Goal: Task Accomplishment & Management: Use online tool/utility

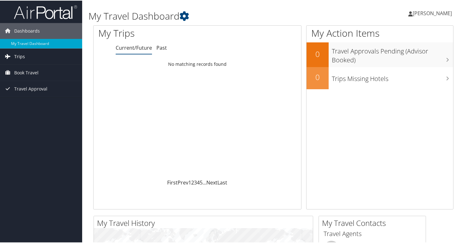
click at [26, 59] on link "Trips" at bounding box center [41, 56] width 82 height 16
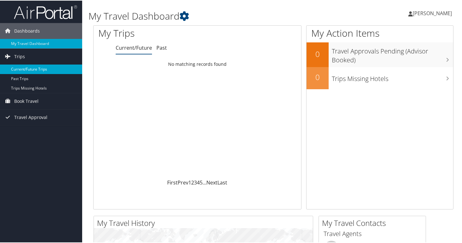
click at [22, 70] on link "Current/Future Trips" at bounding box center [41, 68] width 82 height 9
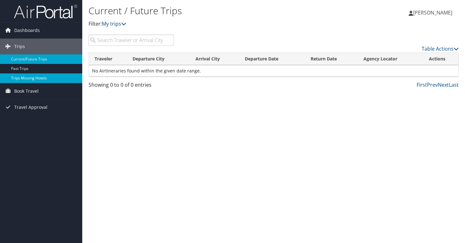
click at [22, 80] on link "Trips Missing Hotels" at bounding box center [41, 77] width 82 height 9
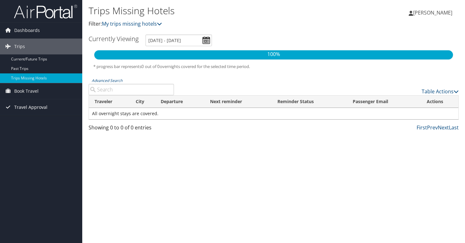
click at [22, 108] on span "Travel Approval" at bounding box center [30, 107] width 33 height 16
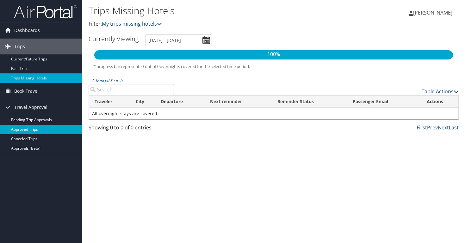
click at [26, 127] on link "Approved Trips" at bounding box center [41, 129] width 82 height 9
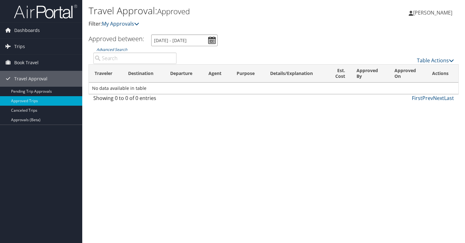
click at [212, 42] on input "9/7/2025 - 10/7/2025" at bounding box center [184, 40] width 66 height 12
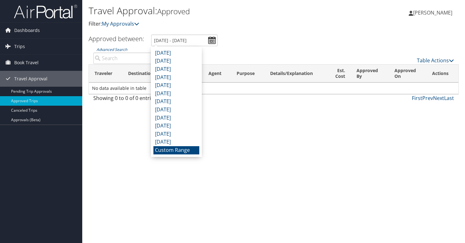
click at [178, 151] on li "Custom Range" at bounding box center [176, 150] width 46 height 8
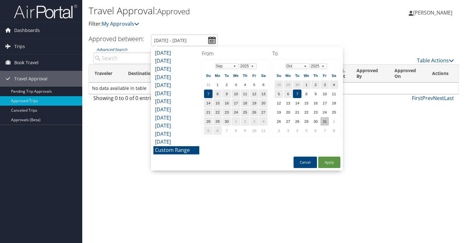
click at [328, 122] on td "31" at bounding box center [324, 121] width 9 height 9
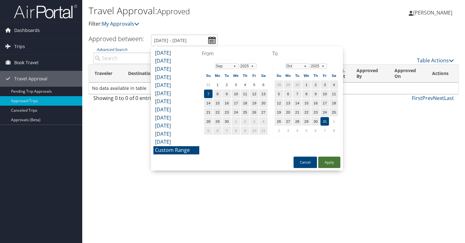
click at [330, 163] on button "Apply" at bounding box center [329, 162] width 22 height 11
type input "9/7/2025 - 10/31/2025"
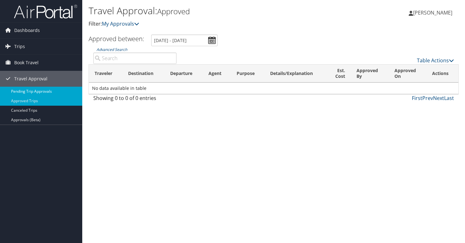
click at [47, 90] on link "Pending Trip Approvals" at bounding box center [41, 91] width 82 height 9
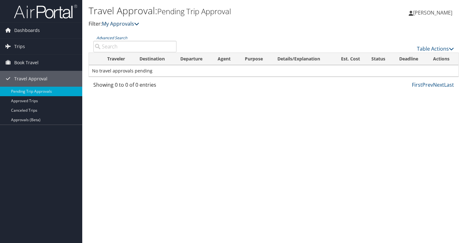
click at [139, 25] on icon at bounding box center [136, 23] width 5 height 5
click at [38, 110] on link "Canceled Trips" at bounding box center [41, 110] width 82 height 9
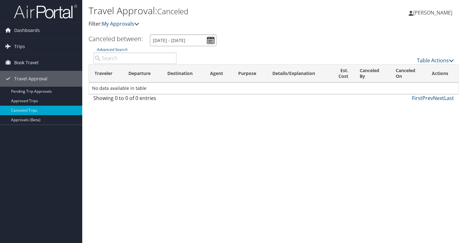
click at [203, 40] on input "9/7/2025 - 10/7/2025" at bounding box center [183, 40] width 66 height 12
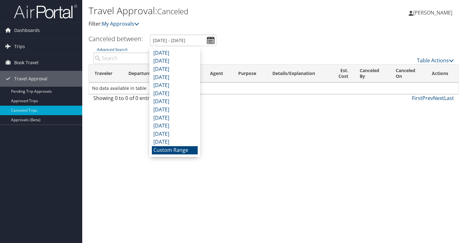
click at [165, 151] on li "Custom Range" at bounding box center [175, 150] width 46 height 8
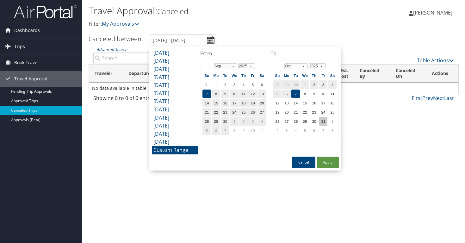
click at [323, 121] on td "31" at bounding box center [323, 121] width 9 height 9
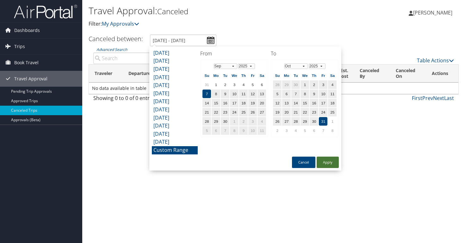
click at [325, 157] on button "Apply" at bounding box center [328, 162] width 22 height 11
type input "9/7/2025 - 10/31/2025"
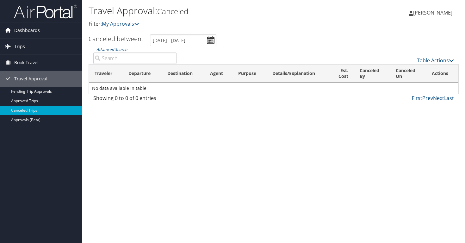
click at [33, 33] on span "Dashboards" at bounding box center [27, 30] width 26 height 16
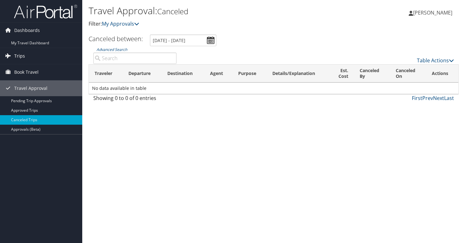
click at [15, 55] on span "Trips" at bounding box center [19, 56] width 11 height 16
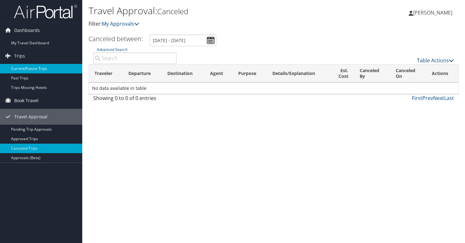
click at [21, 71] on link "Current/Future Trips" at bounding box center [41, 68] width 82 height 9
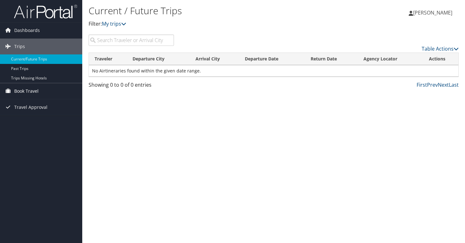
click at [24, 91] on span "Book Travel" at bounding box center [26, 91] width 24 height 16
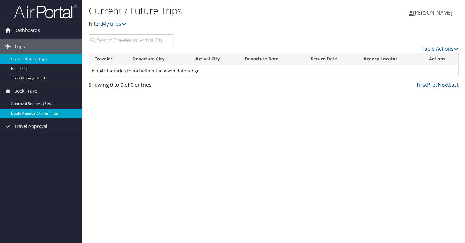
click at [24, 114] on link "Book/Manage Online Trips" at bounding box center [41, 112] width 82 height 9
